Goal: Information Seeking & Learning: Check status

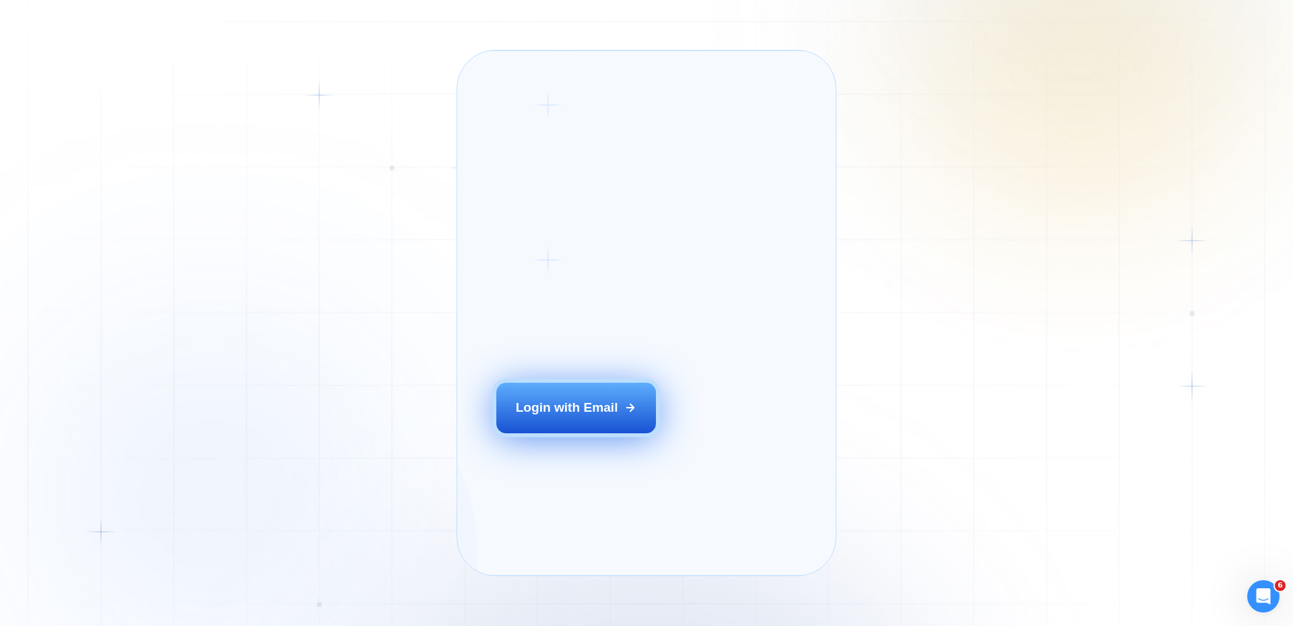
click at [564, 416] on div "Login with Email" at bounding box center [567, 408] width 102 height 18
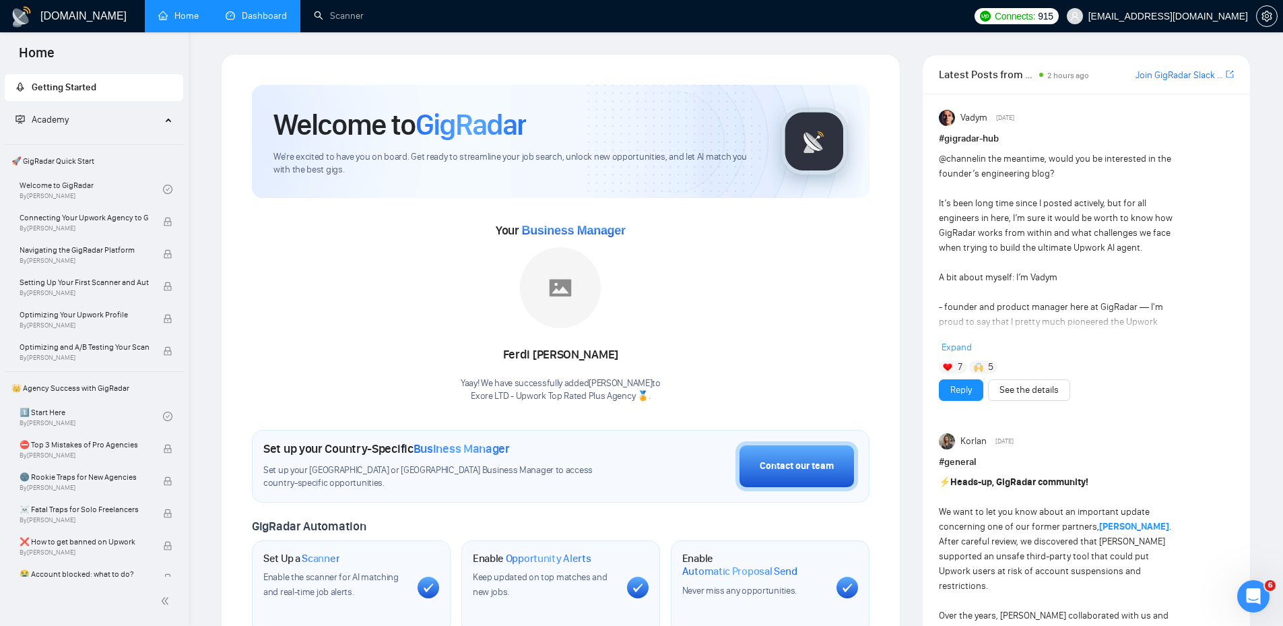
click at [243, 18] on link "Dashboard" at bounding box center [256, 15] width 61 height 11
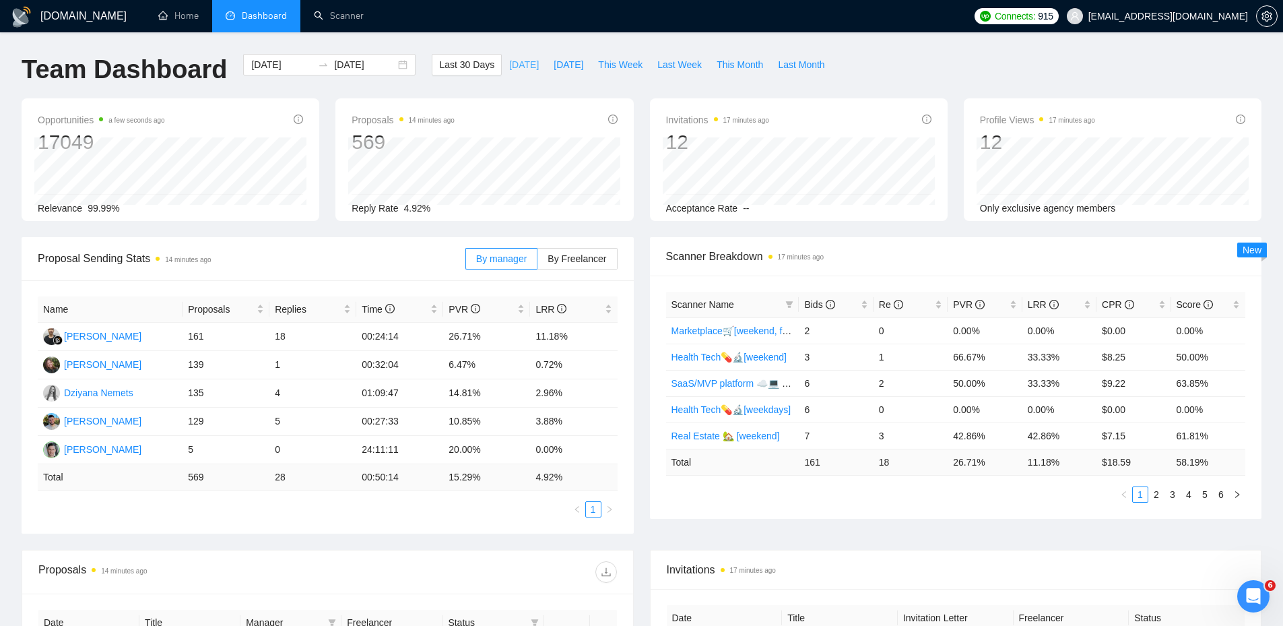
click at [517, 64] on span "[DATE]" at bounding box center [524, 64] width 30 height 15
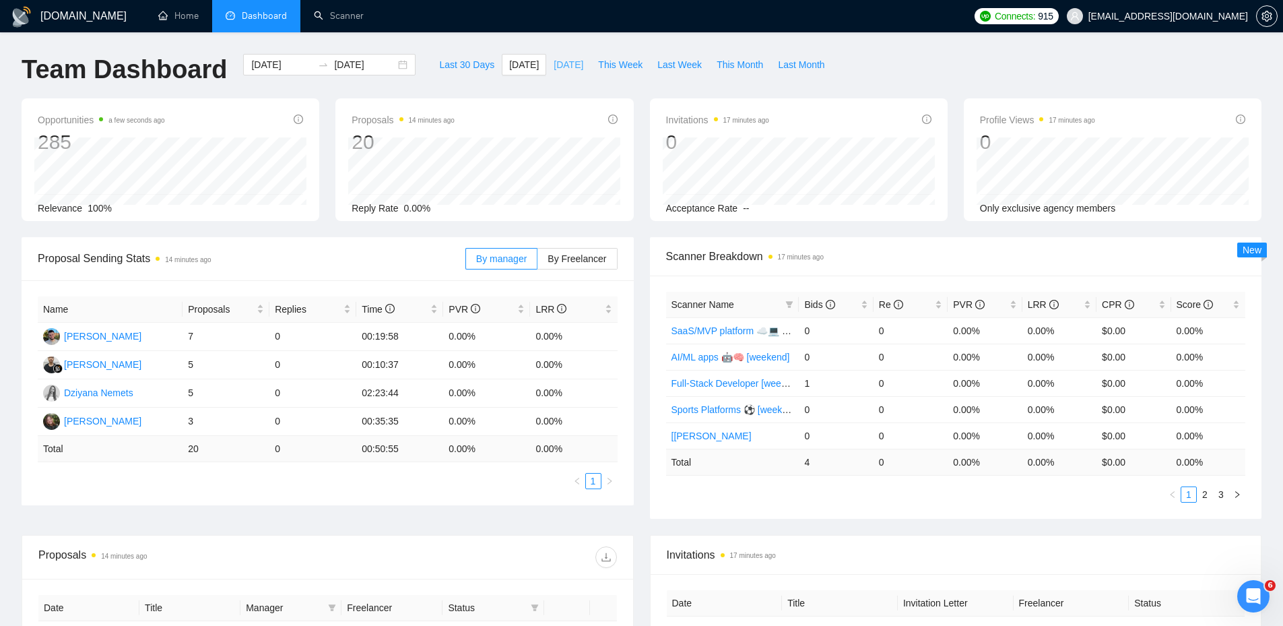
click at [560, 68] on span "[DATE]" at bounding box center [568, 64] width 30 height 15
type input "[DATE]"
click at [604, 70] on span "This Week" at bounding box center [620, 64] width 44 height 15
type input "[DATE]"
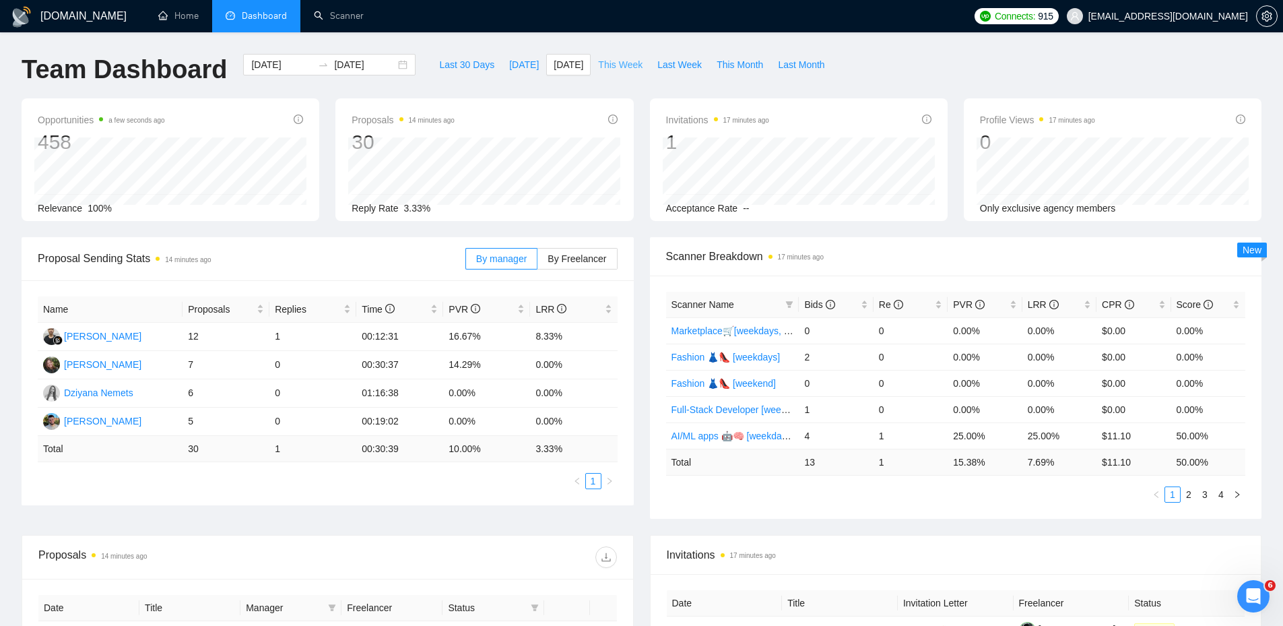
type input "[DATE]"
click at [567, 66] on span "[DATE]" at bounding box center [568, 64] width 30 height 15
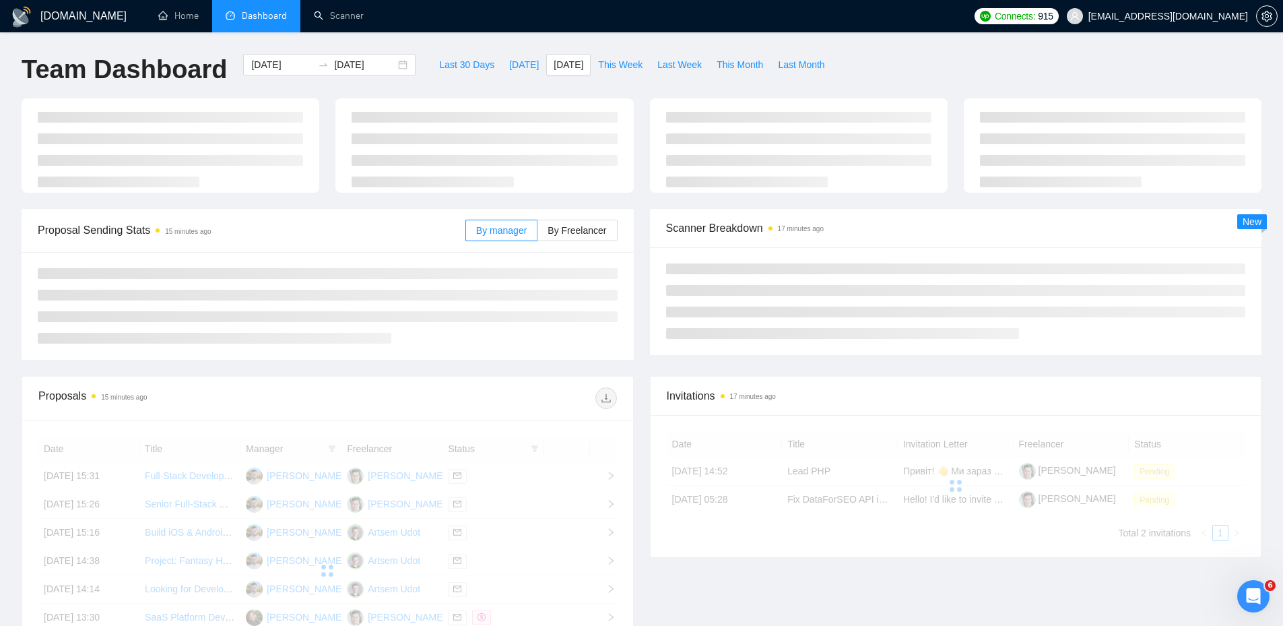
type input "[DATE]"
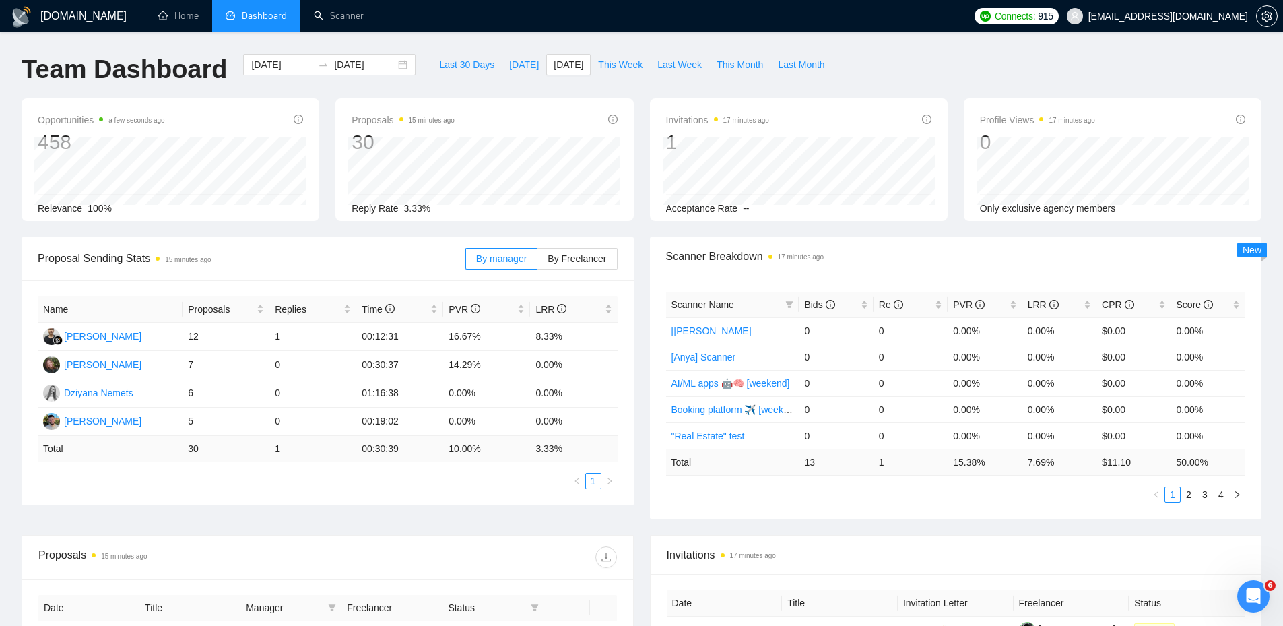
click at [871, 60] on div "Team Dashboard [DATE] [DATE] Last 30 Days [DATE] [DATE] This Week Last Week Thi…" at bounding box center [641, 76] width 1256 height 44
